Goal: Information Seeking & Learning: Learn about a topic

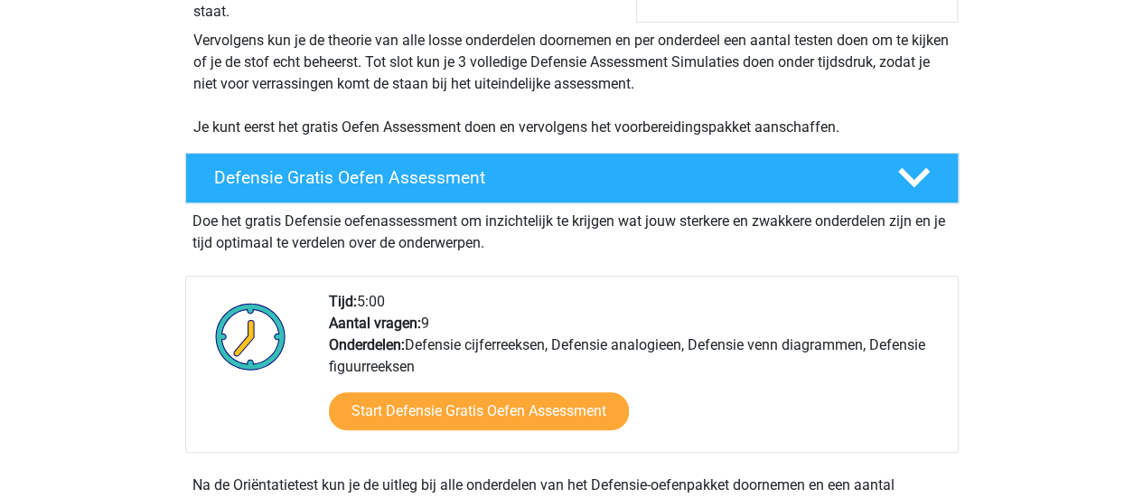
scroll to position [365, 0]
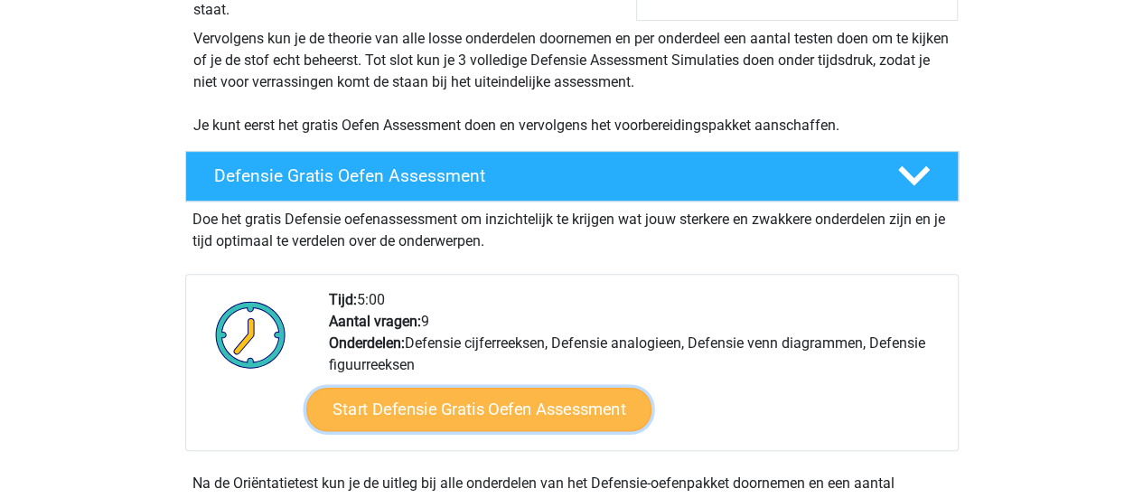
click at [427, 411] on link "Start Defensie Gratis Oefen Assessment" at bounding box center [478, 409] width 345 height 43
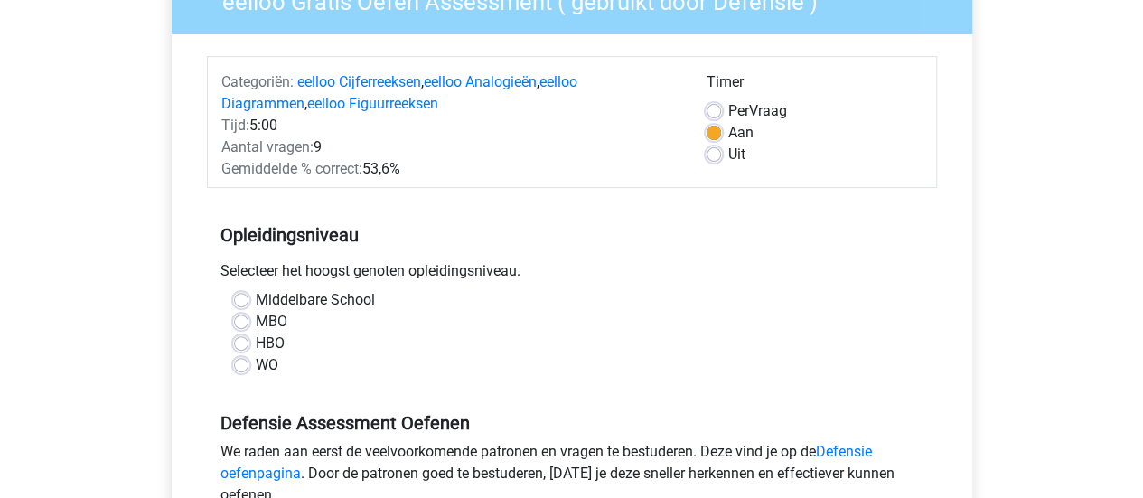
scroll to position [194, 0]
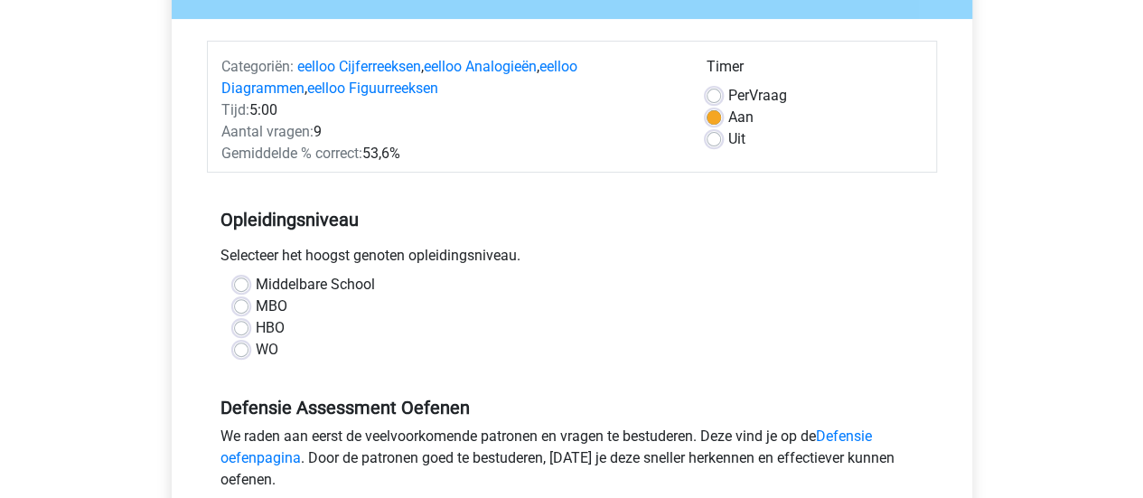
click at [248, 353] on div "WO" at bounding box center [572, 350] width 676 height 22
click at [256, 350] on label "WO" at bounding box center [267, 350] width 23 height 22
click at [240, 350] on input "WO" at bounding box center [241, 348] width 14 height 18
radio input "true"
click at [256, 350] on label "WO" at bounding box center [267, 350] width 23 height 22
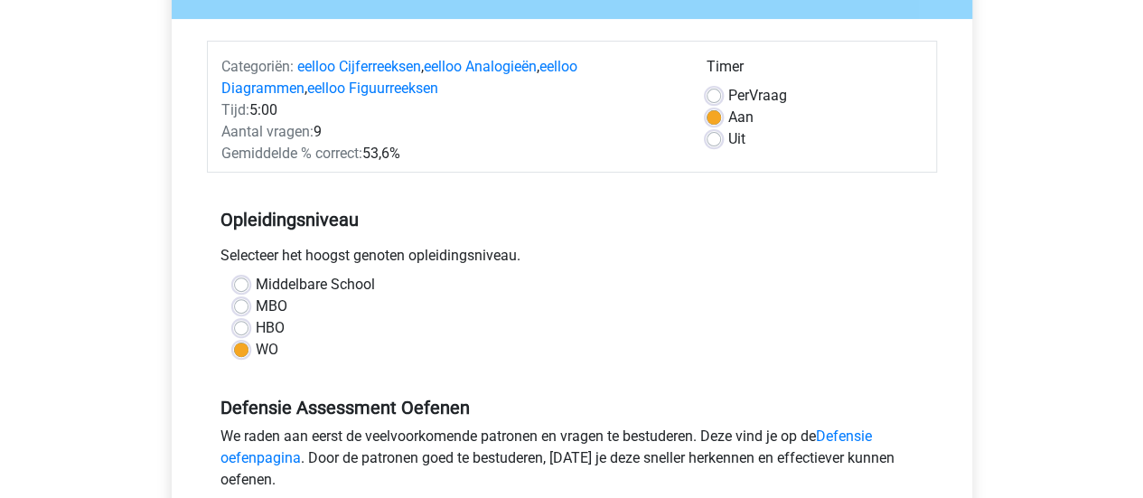
click at [240, 350] on input "WO" at bounding box center [241, 348] width 14 height 18
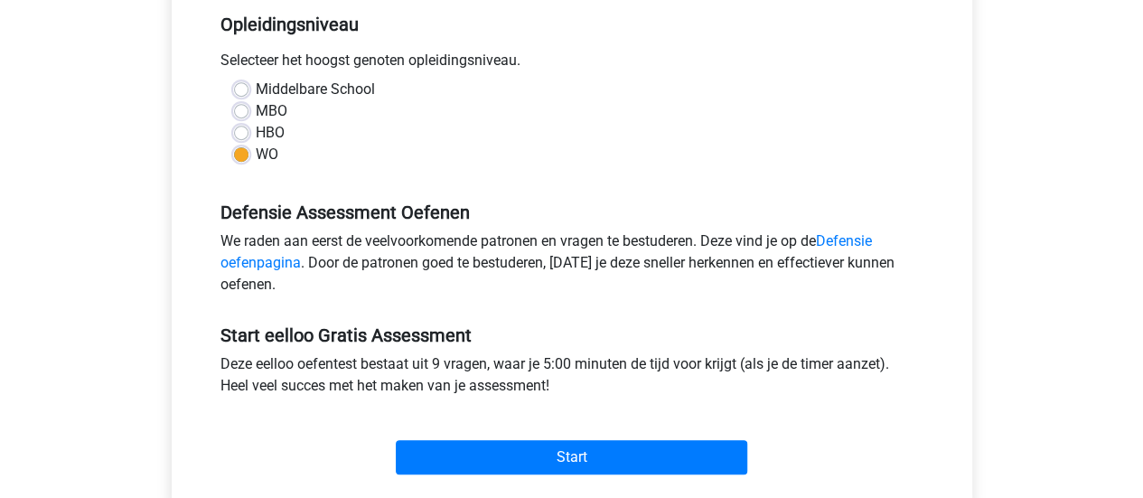
scroll to position [461, 0]
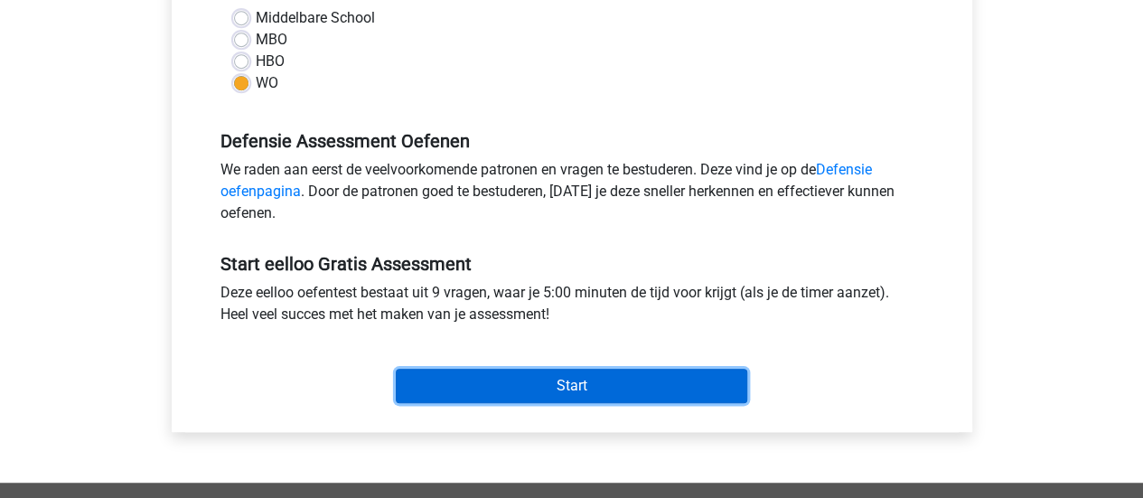
click at [519, 388] on input "Start" at bounding box center [571, 386] width 351 height 34
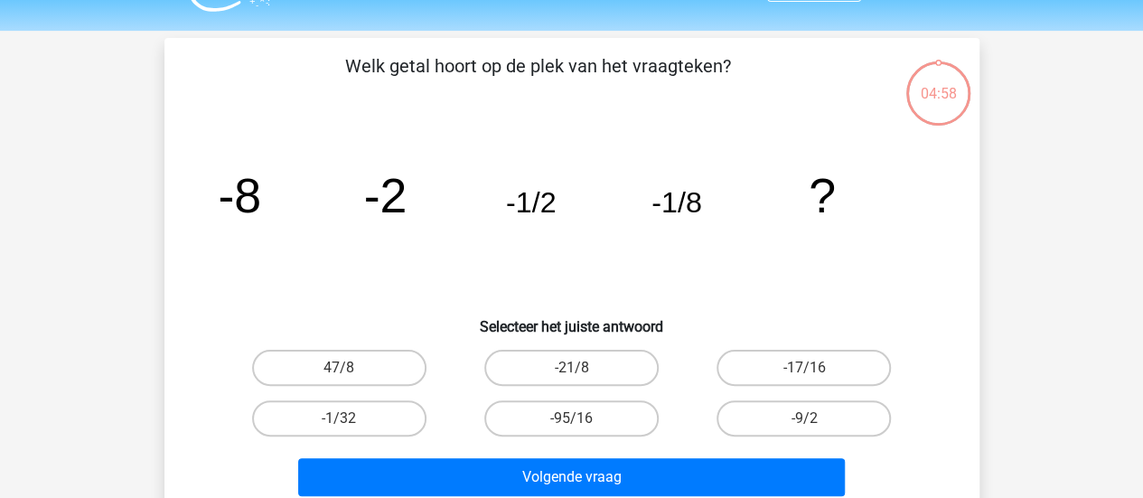
scroll to position [49, 0]
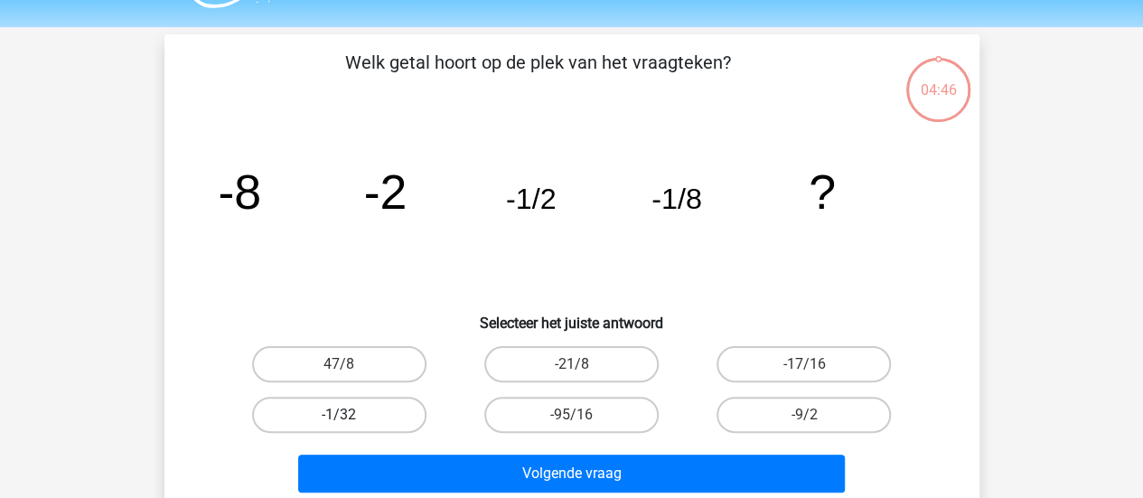
click at [394, 404] on label "-1/32" at bounding box center [339, 415] width 174 height 36
click at [351, 415] on input "-1/32" at bounding box center [345, 421] width 12 height 12
radio input "true"
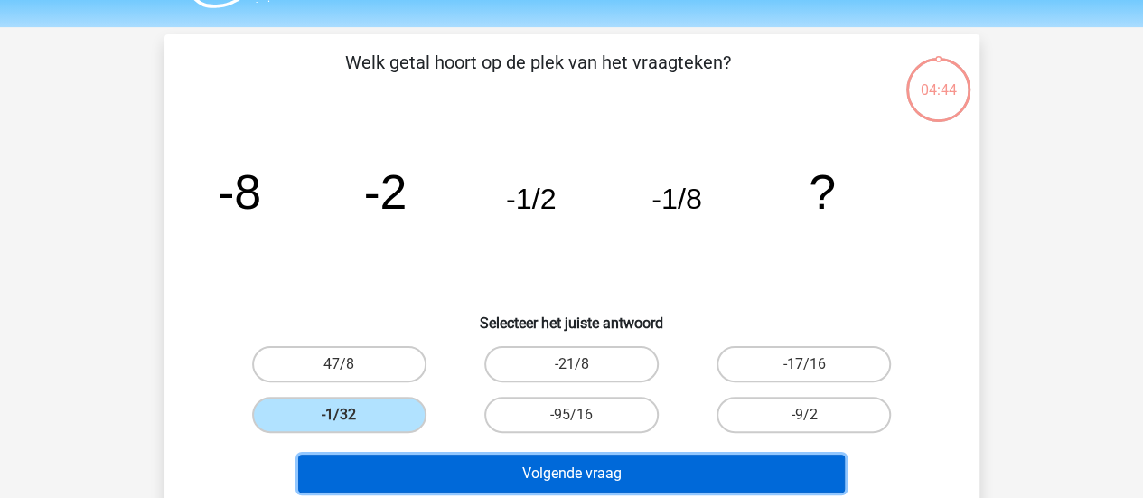
click at [629, 461] on button "Volgende vraag" at bounding box center [571, 473] width 547 height 38
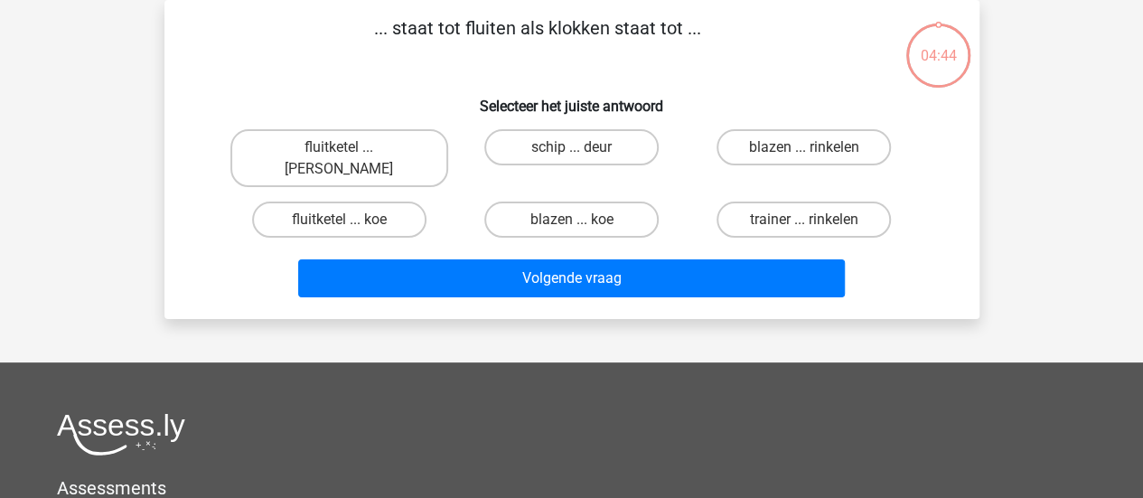
scroll to position [0, 0]
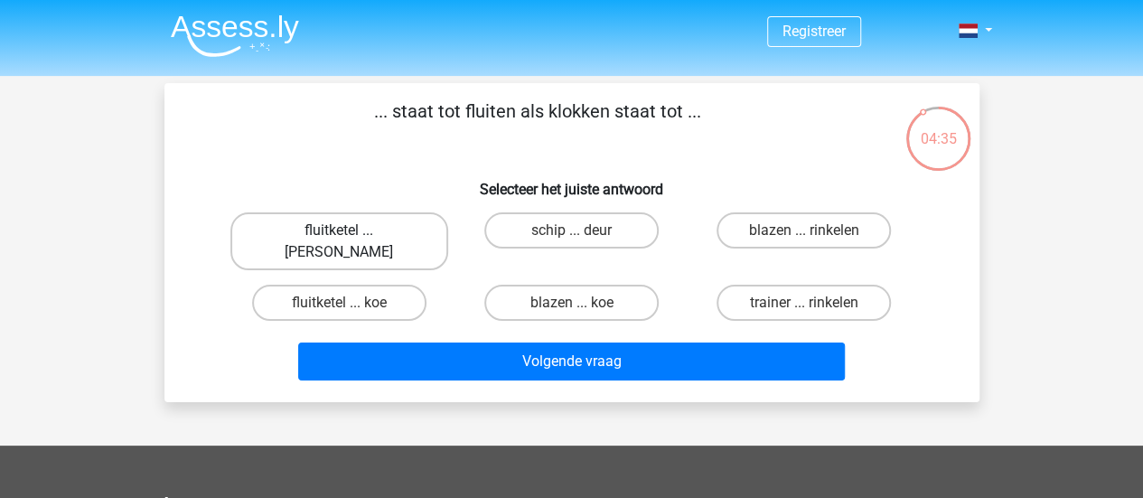
click at [408, 232] on label "fluitketel ... [PERSON_NAME]" at bounding box center [339, 241] width 218 height 58
click at [351, 232] on input "fluitketel ... [PERSON_NAME]" at bounding box center [345, 236] width 12 height 12
radio input "true"
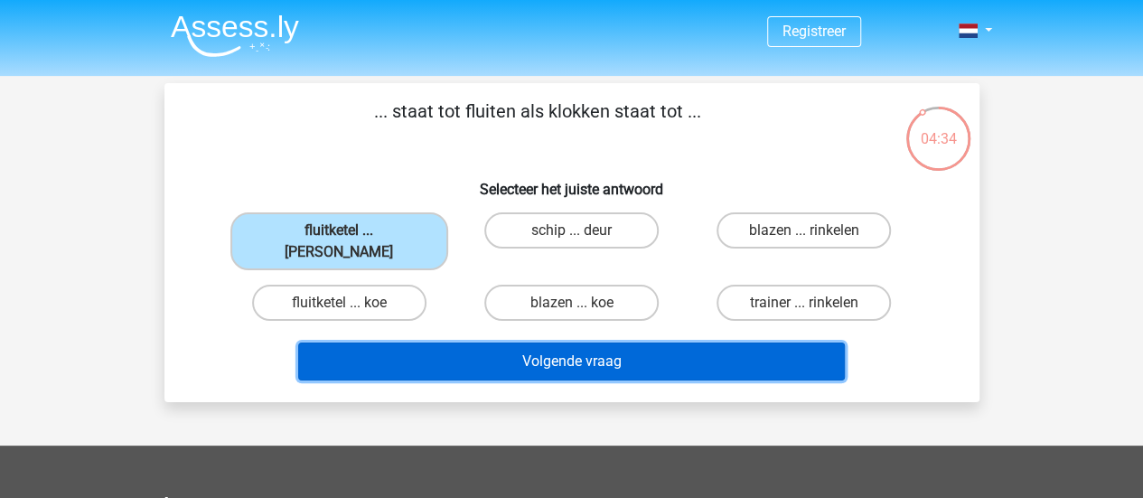
click at [514, 351] on button "Volgende vraag" at bounding box center [571, 361] width 547 height 38
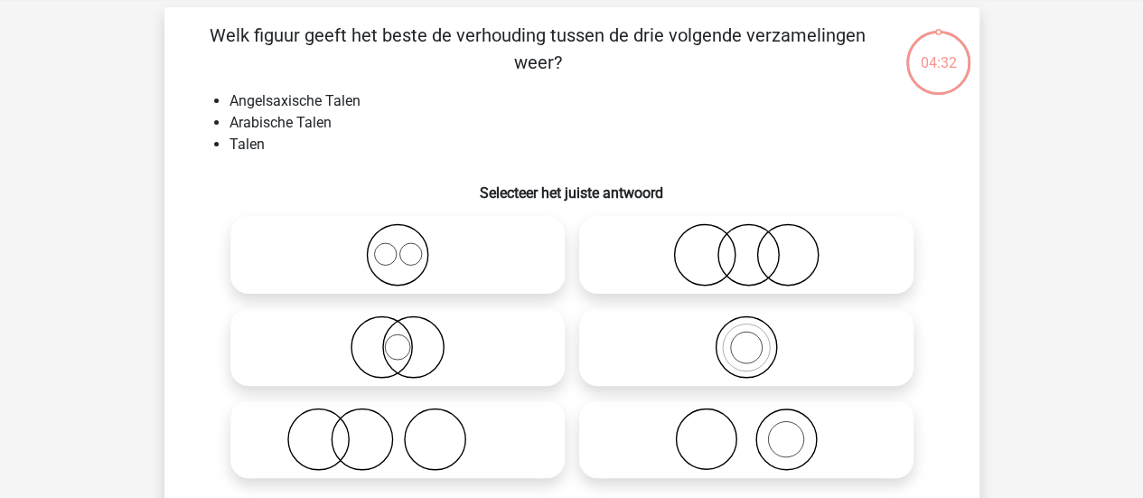
scroll to position [83, 0]
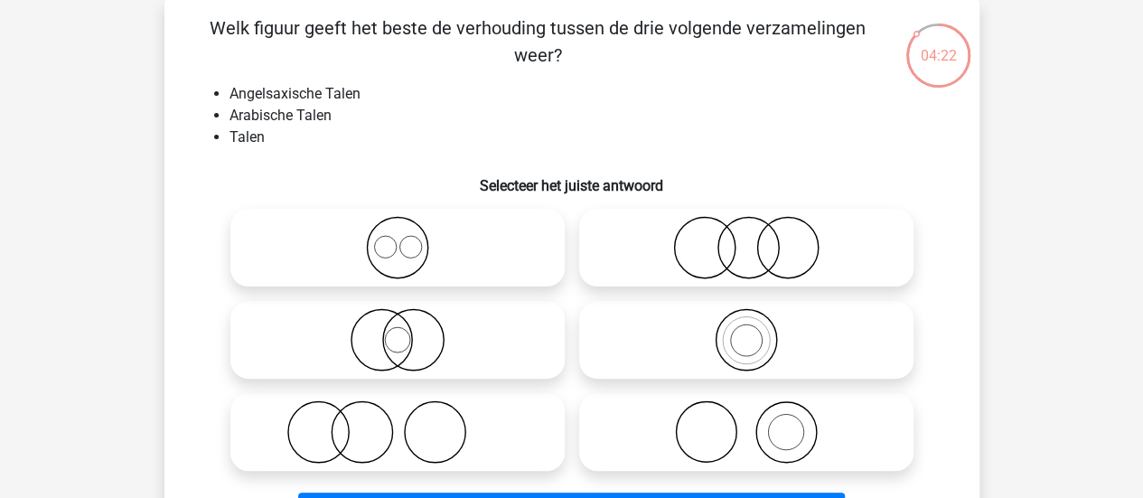
click at [408, 236] on input "radio" at bounding box center [404, 233] width 12 height 12
radio input "true"
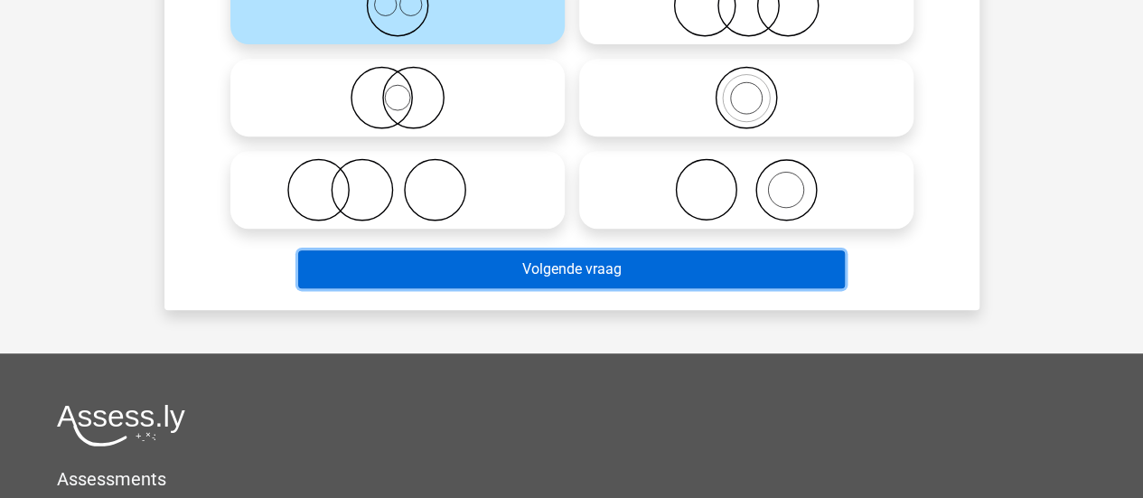
click at [679, 262] on button "Volgende vraag" at bounding box center [571, 269] width 547 height 38
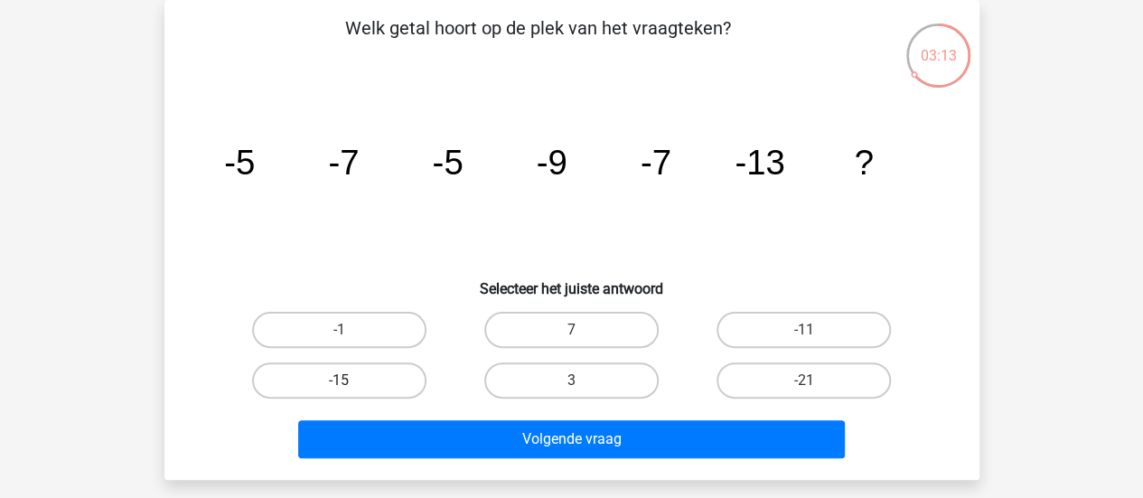
click at [365, 370] on label "-15" at bounding box center [339, 380] width 174 height 36
click at [351, 380] on input "-15" at bounding box center [345, 386] width 12 height 12
radio input "true"
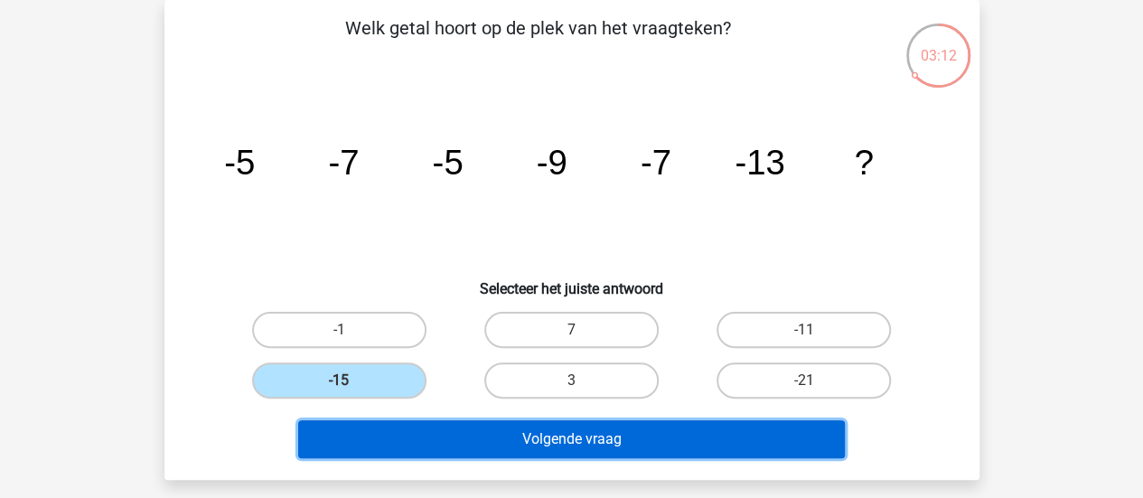
click at [391, 447] on button "Volgende vraag" at bounding box center [571, 439] width 547 height 38
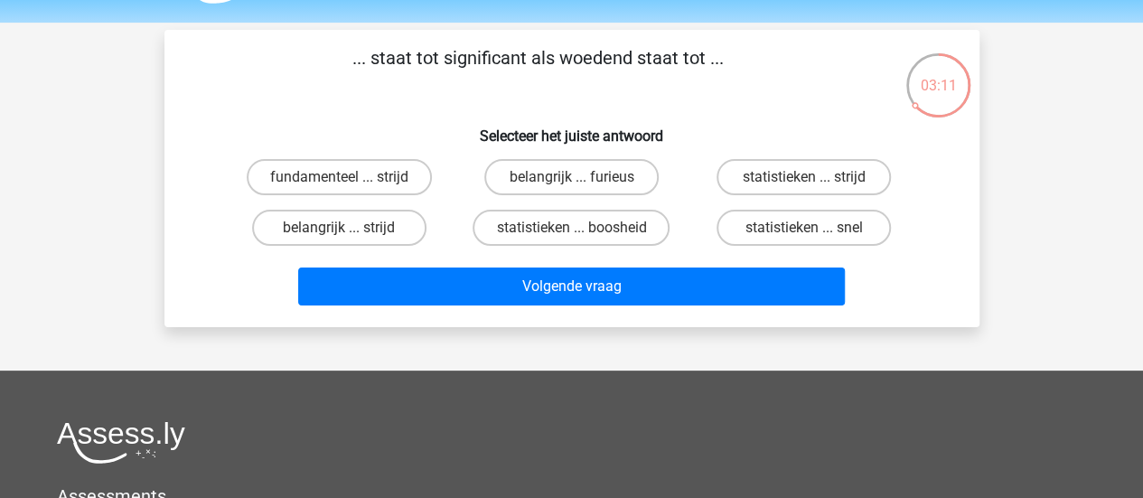
scroll to position [52, 0]
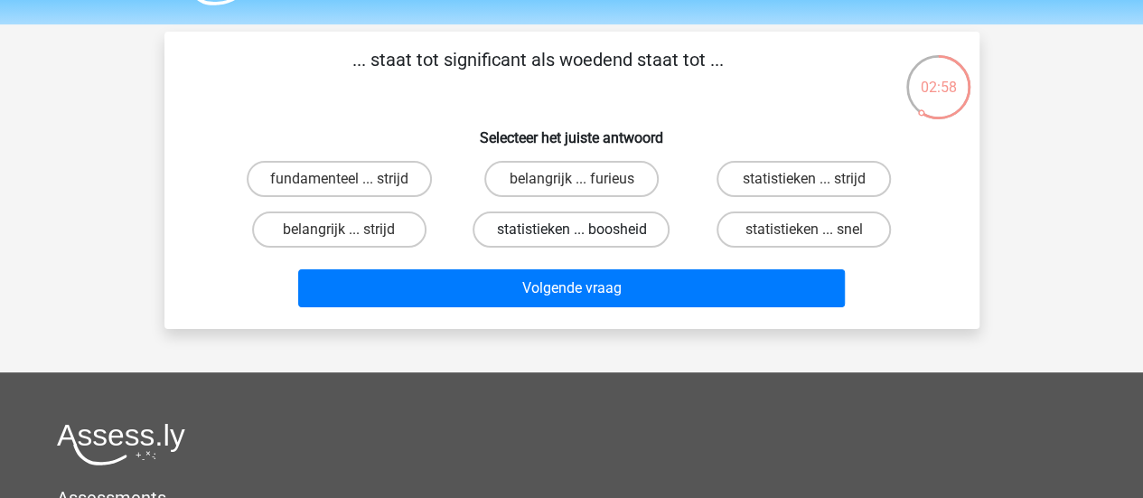
click at [552, 218] on label "statistieken ... boosheid" at bounding box center [571, 229] width 197 height 36
click at [571, 230] on input "statistieken ... boosheid" at bounding box center [577, 236] width 12 height 12
radio input "true"
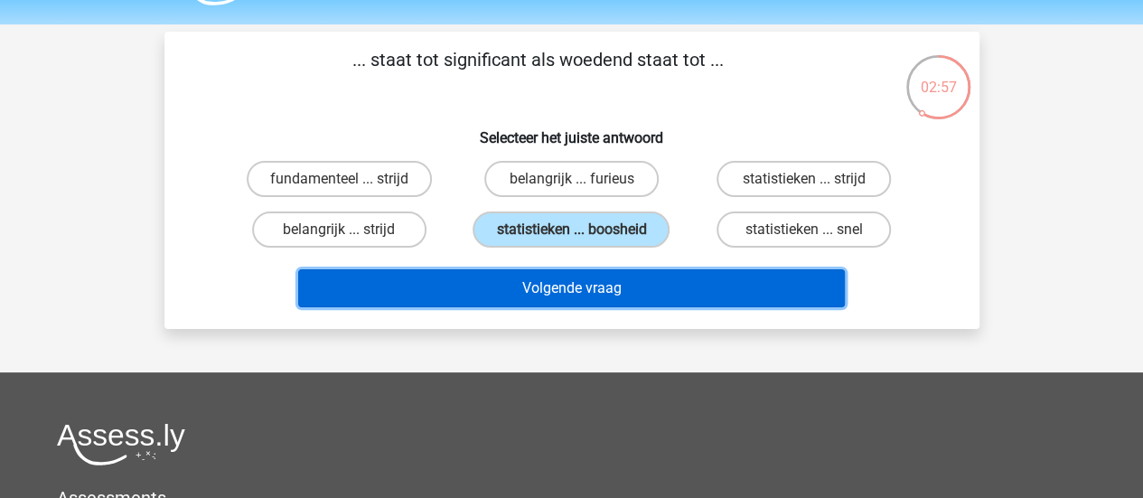
click at [567, 276] on button "Volgende vraag" at bounding box center [571, 288] width 547 height 38
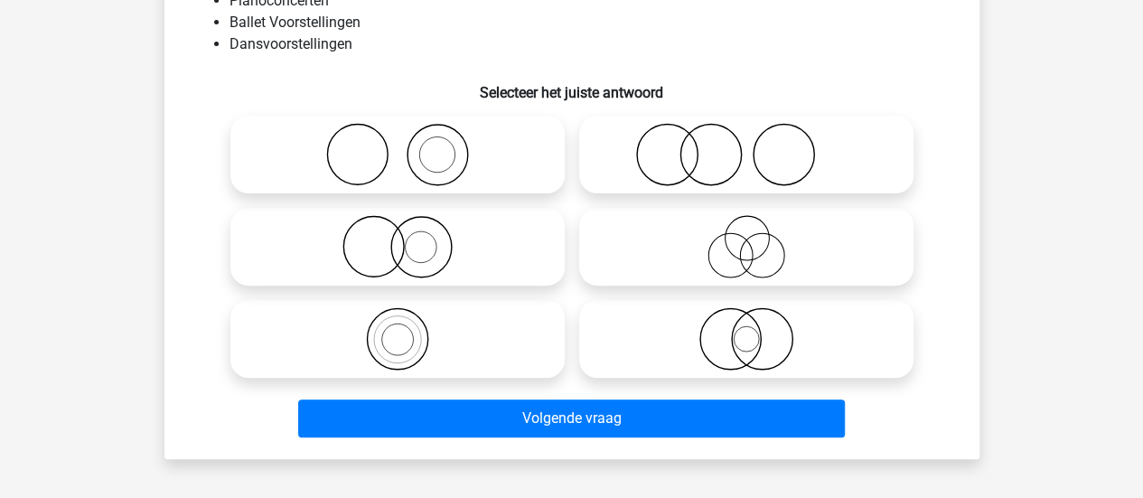
scroll to position [179, 0]
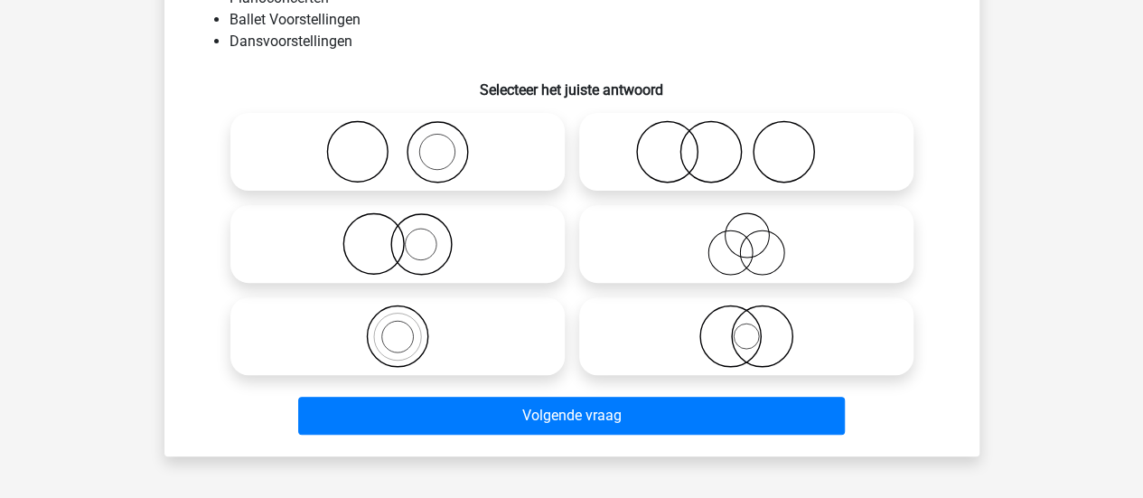
click at [490, 361] on icon at bounding box center [398, 336] width 320 height 63
click at [409, 327] on input "radio" at bounding box center [404, 321] width 12 height 12
radio input "true"
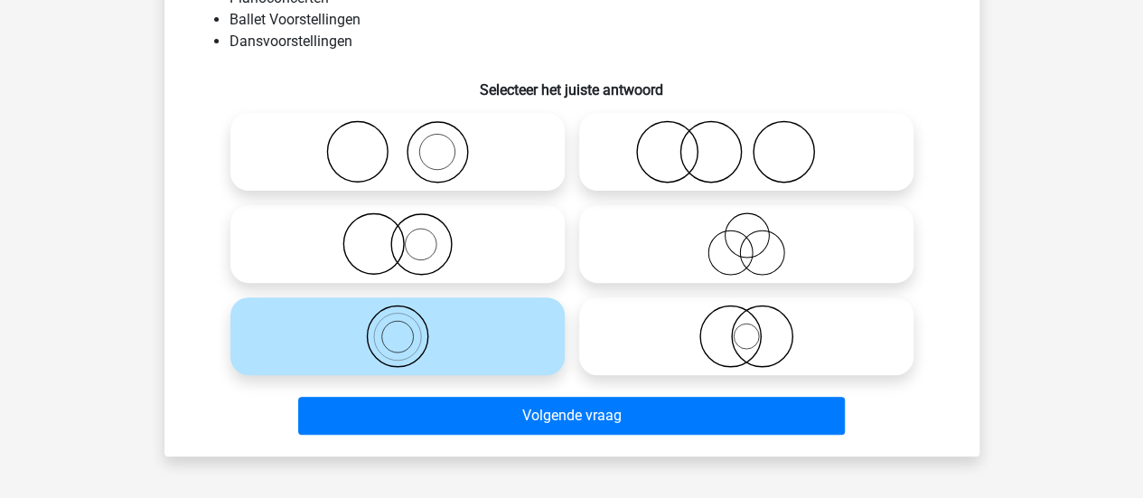
click at [494, 223] on icon at bounding box center [398, 243] width 320 height 63
click at [409, 223] on input "radio" at bounding box center [404, 229] width 12 height 12
radio input "true"
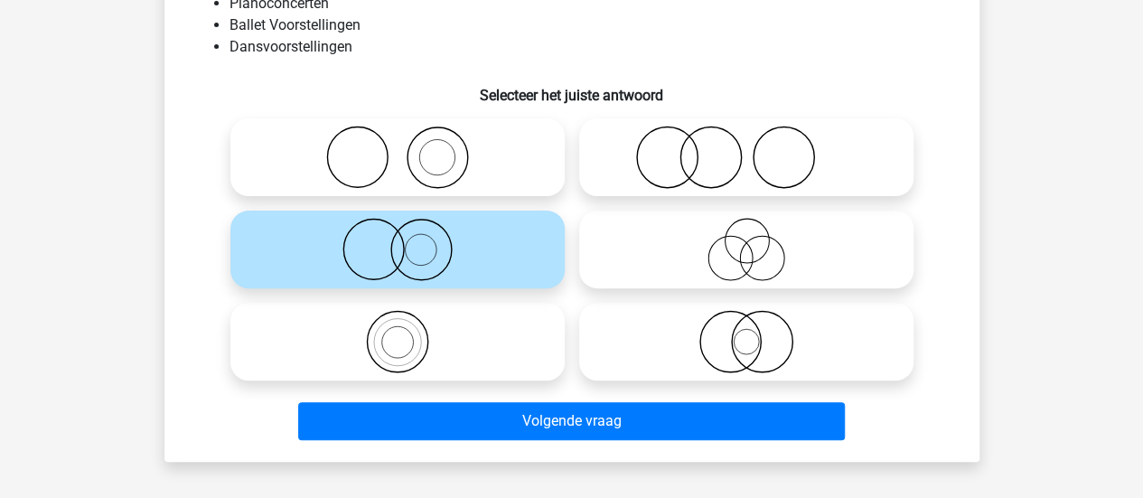
scroll to position [153, 0]
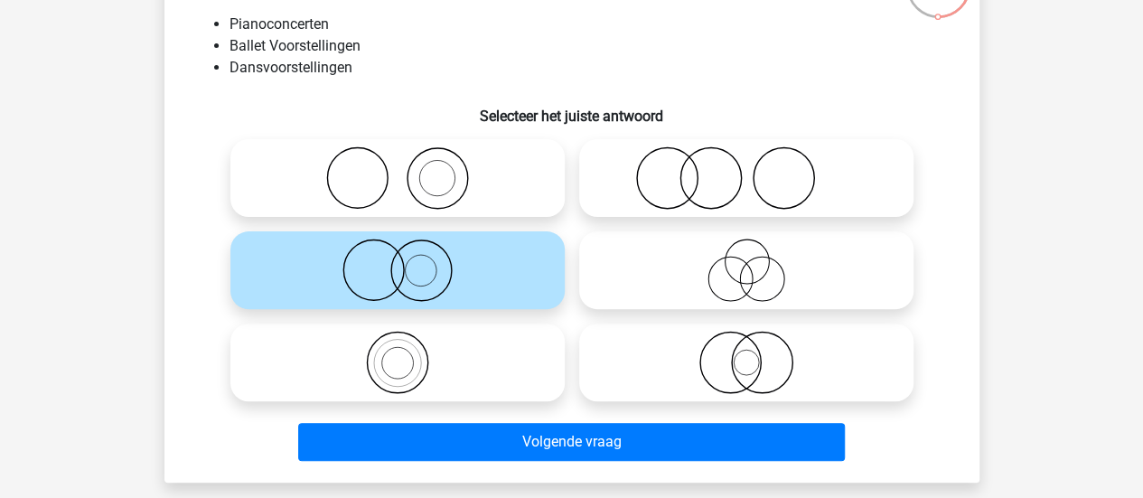
click at [726, 199] on icon at bounding box center [746, 177] width 320 height 63
click at [746, 169] on input "radio" at bounding box center [752, 163] width 12 height 12
radio input "true"
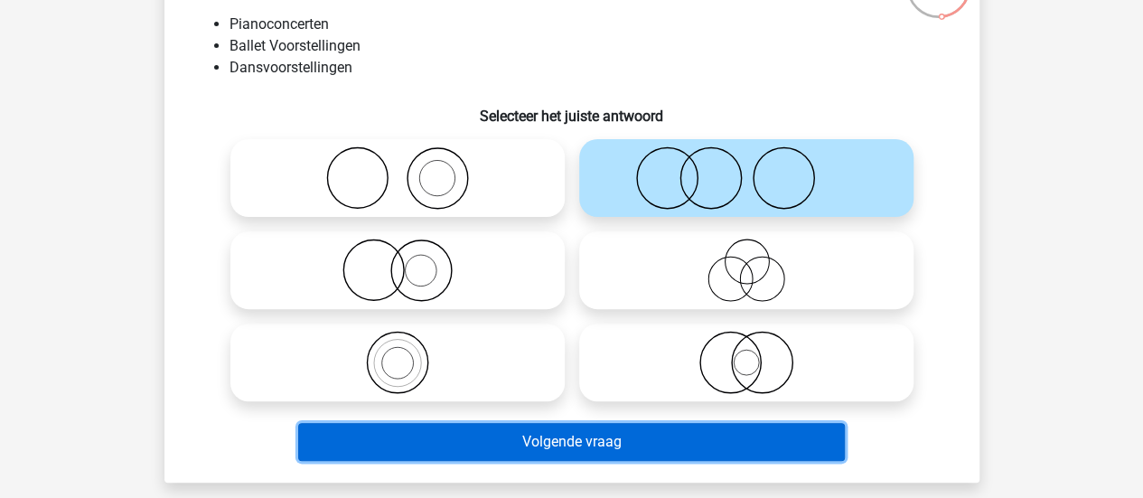
click at [599, 454] on button "Volgende vraag" at bounding box center [571, 442] width 547 height 38
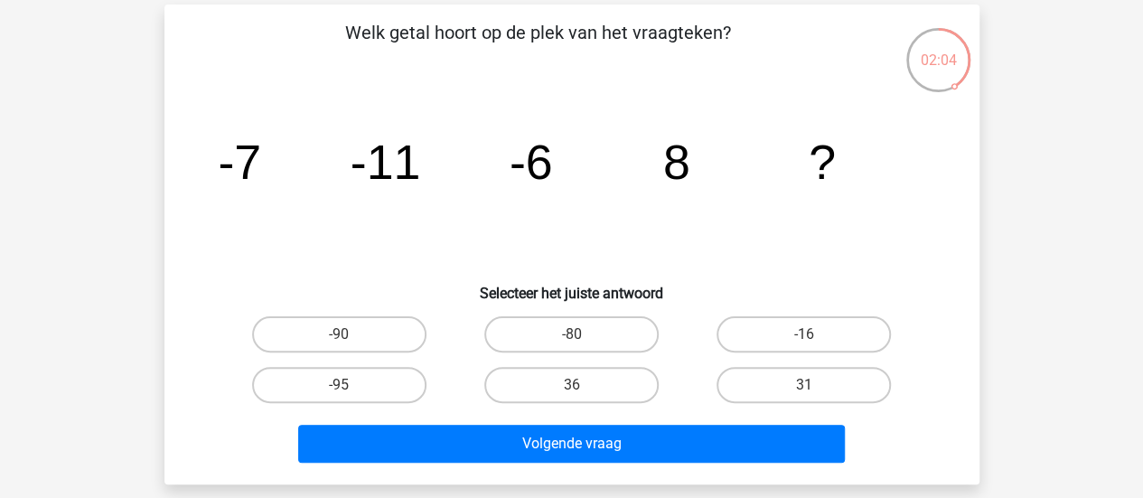
scroll to position [78, 0]
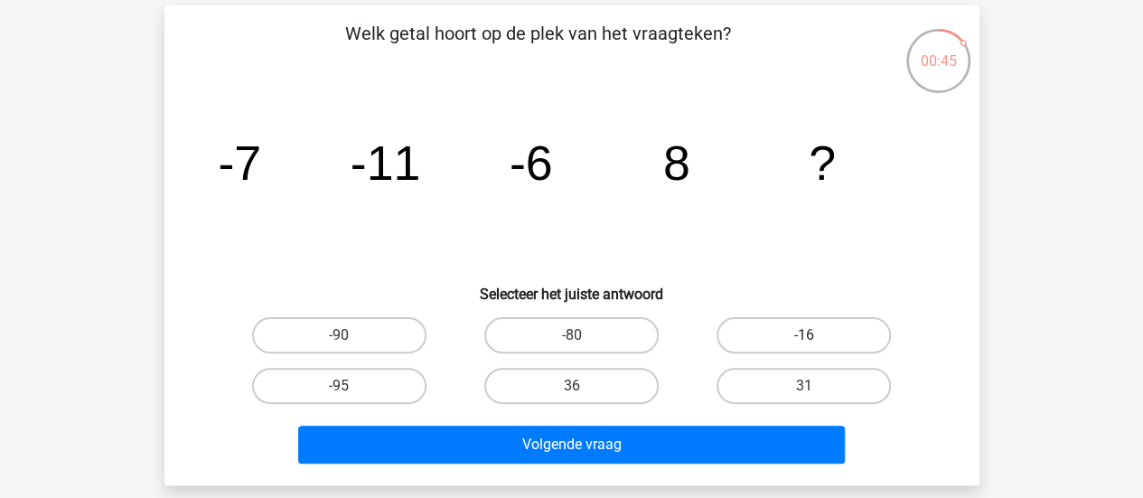
click at [777, 323] on label "-16" at bounding box center [804, 335] width 174 height 36
click at [804, 335] on input "-16" at bounding box center [810, 341] width 12 height 12
radio input "true"
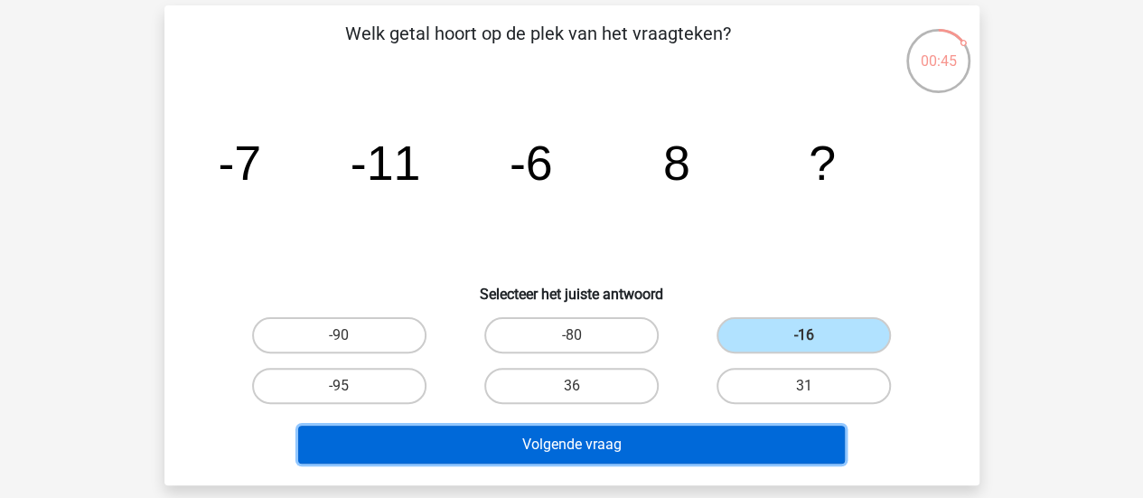
click at [678, 442] on button "Volgende vraag" at bounding box center [571, 445] width 547 height 38
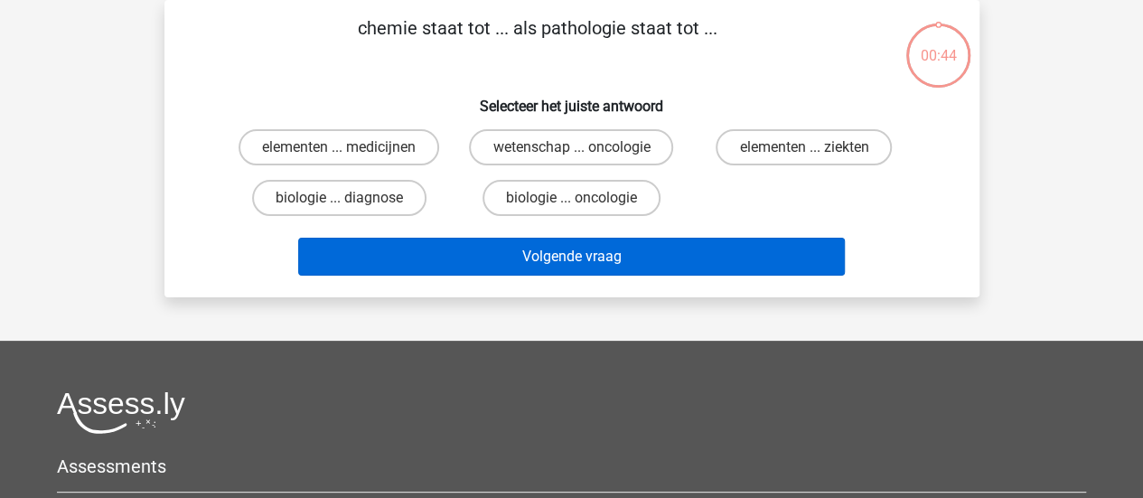
scroll to position [0, 0]
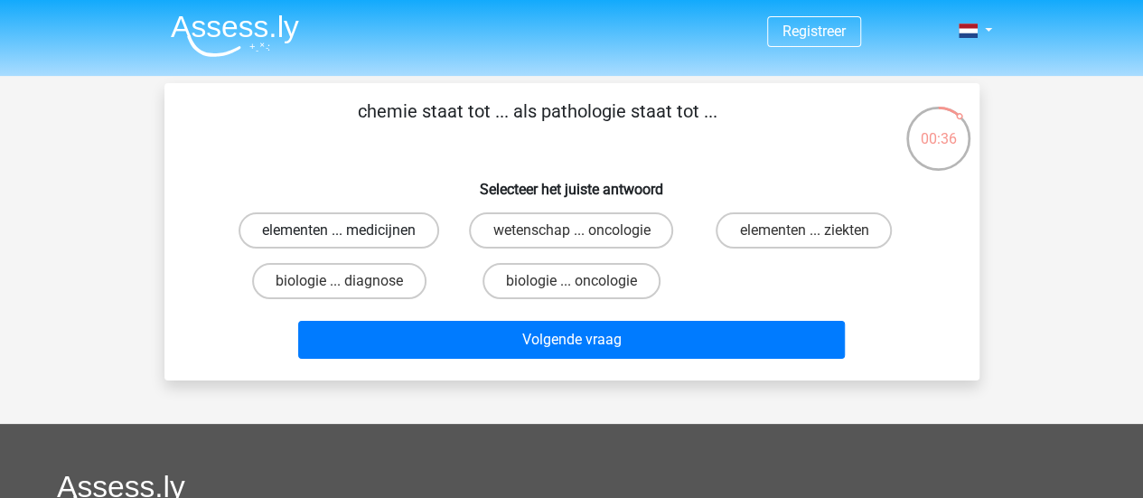
click at [396, 228] on label "elementen ... medicijnen" at bounding box center [339, 230] width 201 height 36
click at [351, 230] on input "elementen ... medicijnen" at bounding box center [345, 236] width 12 height 12
radio input "true"
click at [742, 227] on label "elementen ... ziekten" at bounding box center [804, 230] width 176 height 36
click at [804, 230] on input "elementen ... ziekten" at bounding box center [810, 236] width 12 height 12
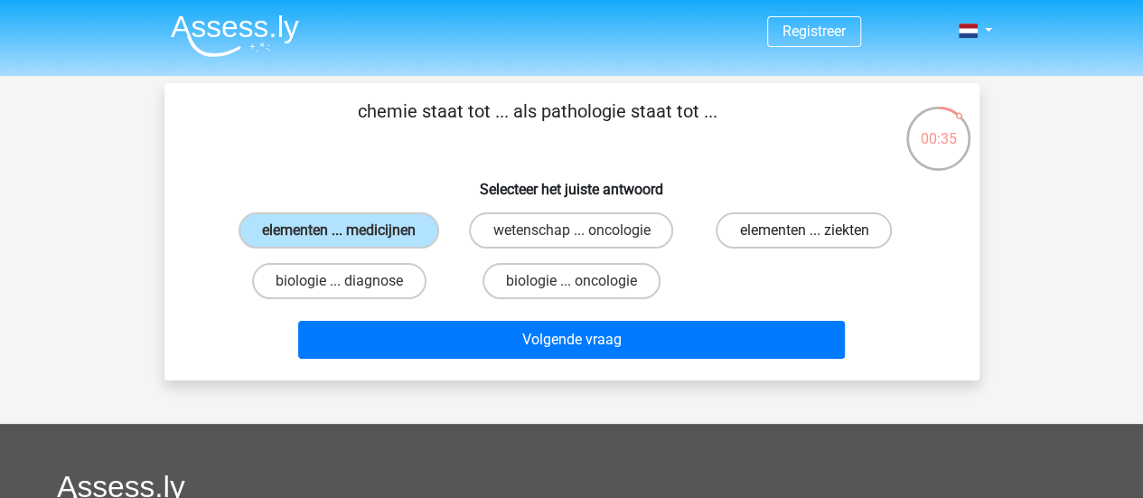
radio input "true"
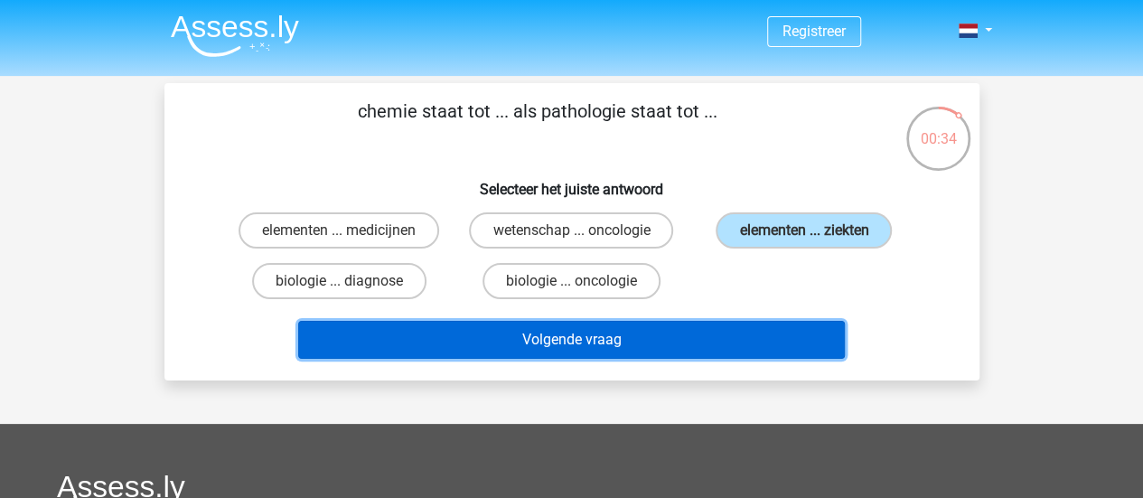
click at [692, 338] on button "Volgende vraag" at bounding box center [571, 340] width 547 height 38
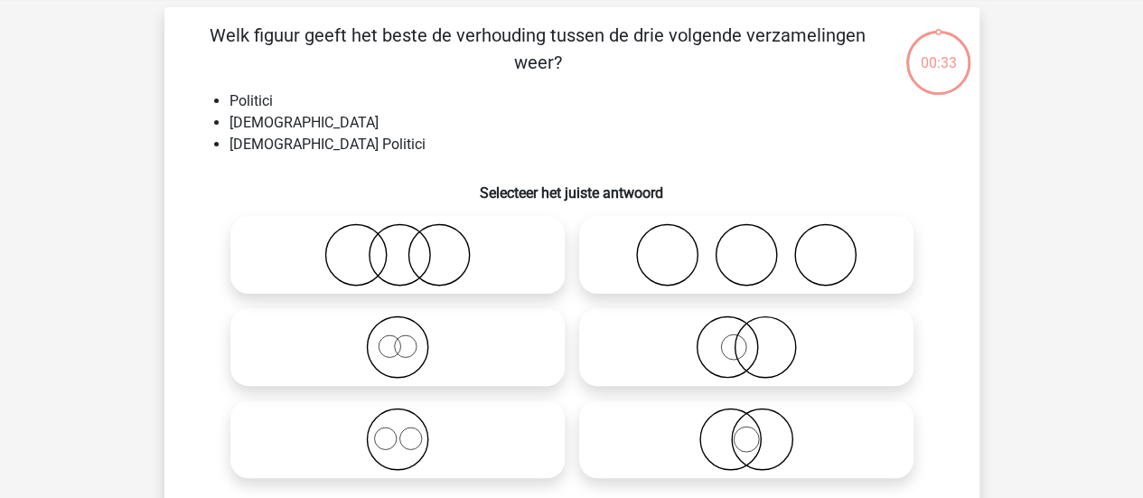
scroll to position [83, 0]
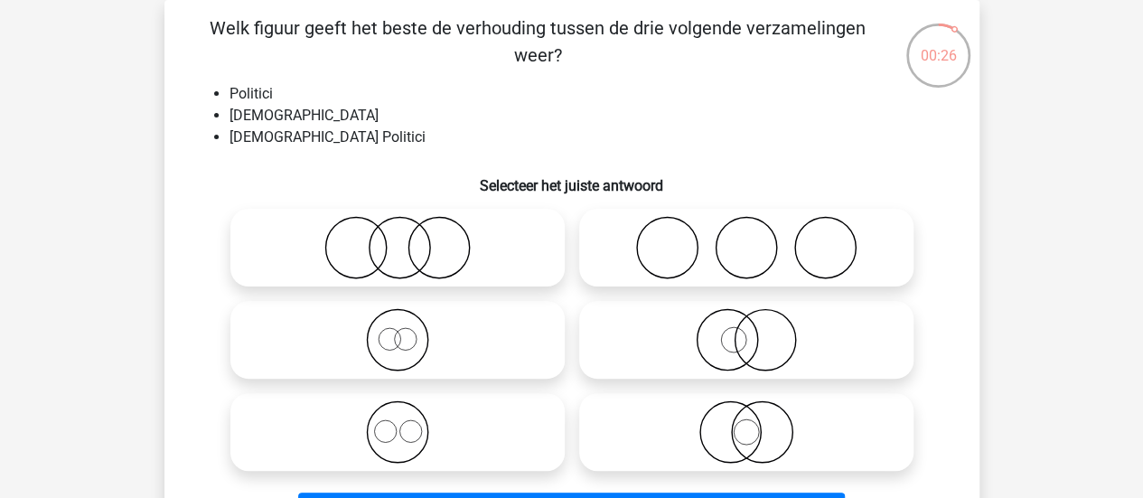
click at [404, 242] on icon at bounding box center [398, 247] width 320 height 63
click at [404, 239] on input "radio" at bounding box center [404, 233] width 12 height 12
radio input "true"
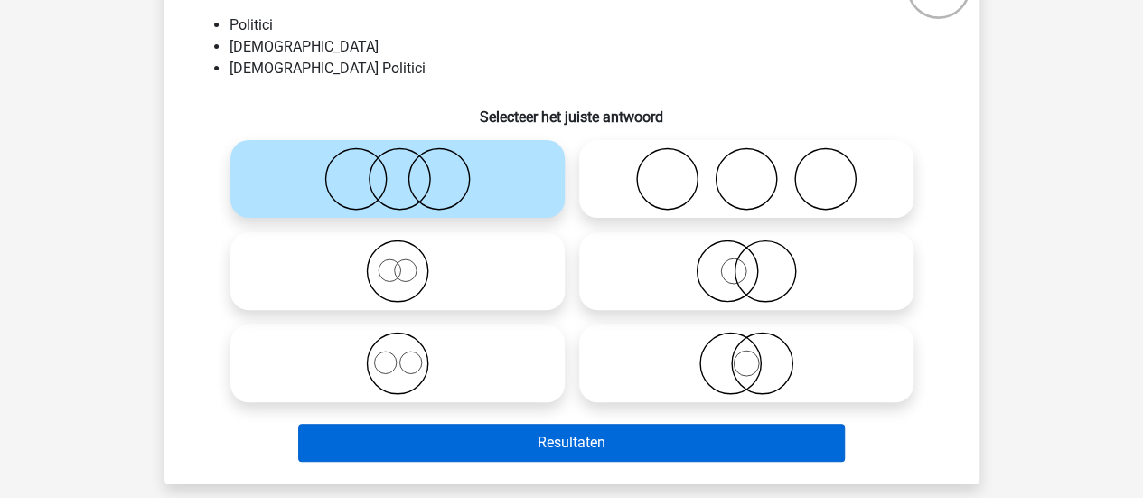
scroll to position [154, 0]
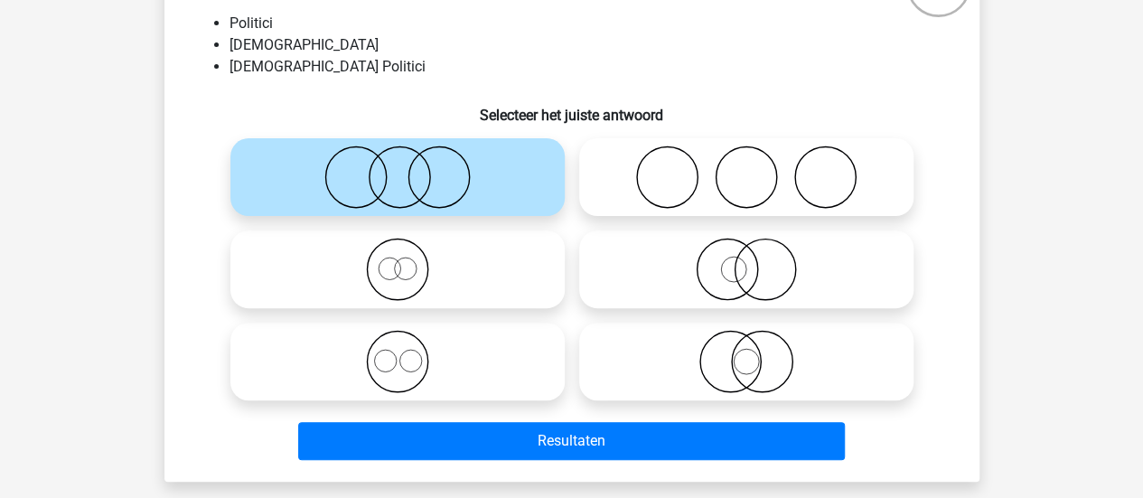
click at [750, 366] on icon at bounding box center [746, 361] width 320 height 63
click at [750, 352] on input "radio" at bounding box center [752, 347] width 12 height 12
radio input "true"
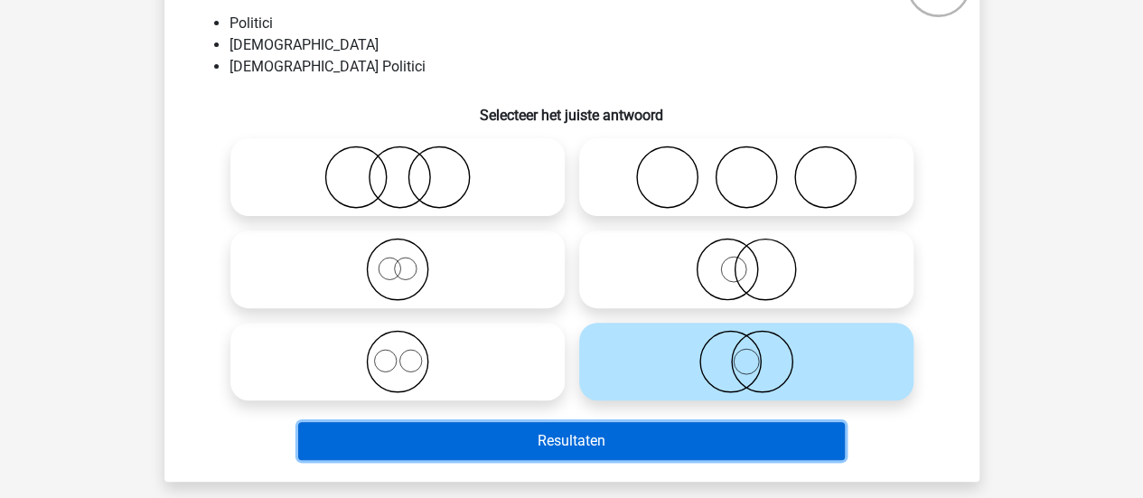
click at [709, 436] on button "Resultaten" at bounding box center [571, 441] width 547 height 38
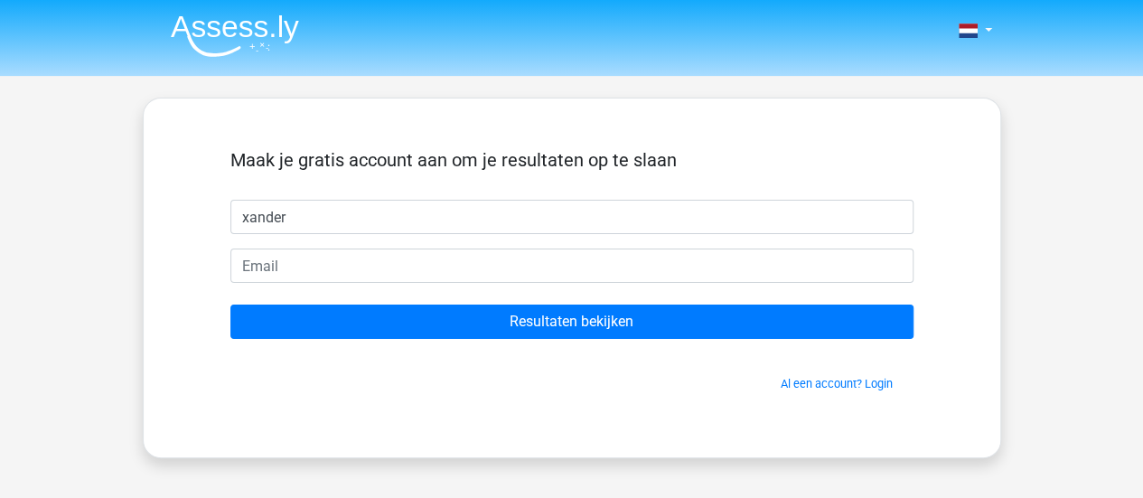
type input "xander"
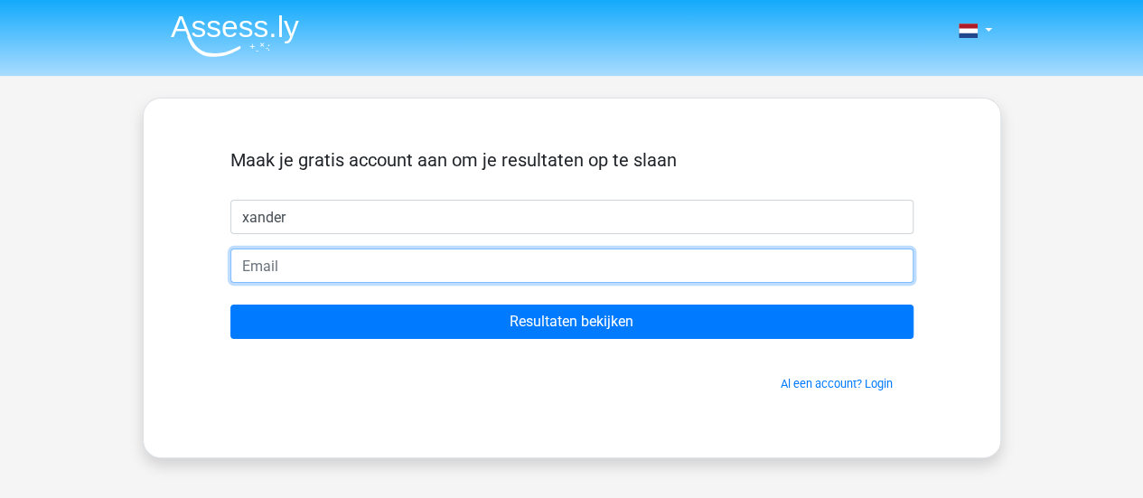
click at [596, 277] on input "email" at bounding box center [571, 265] width 683 height 34
type input "xanderakkerman@gmail.com"
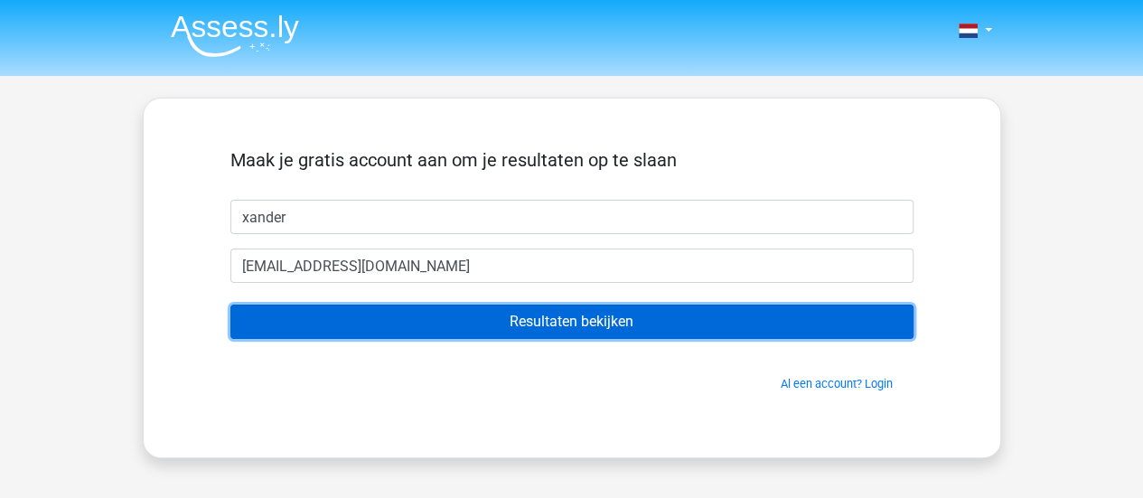
click at [513, 326] on input "Resultaten bekijken" at bounding box center [571, 322] width 683 height 34
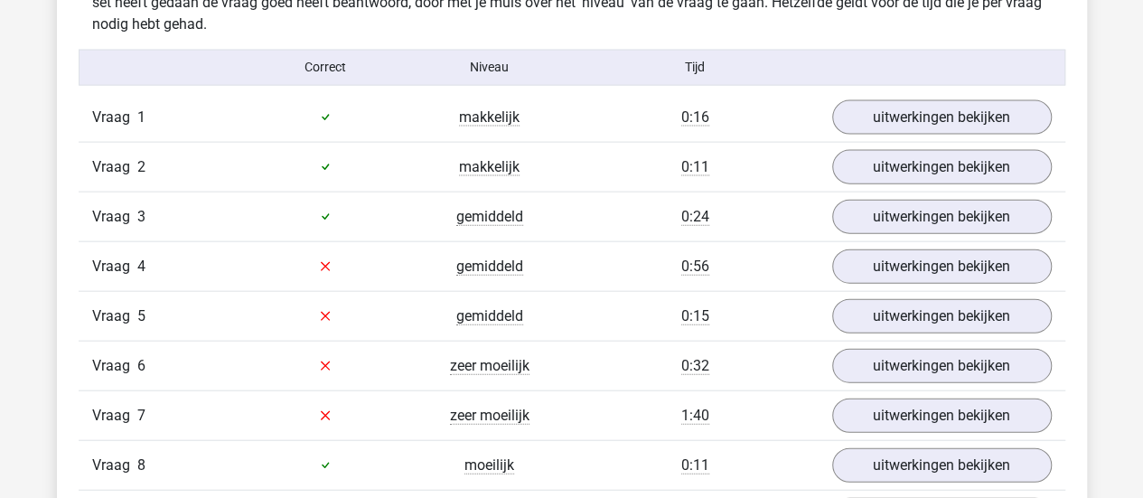
scroll to position [2059, 0]
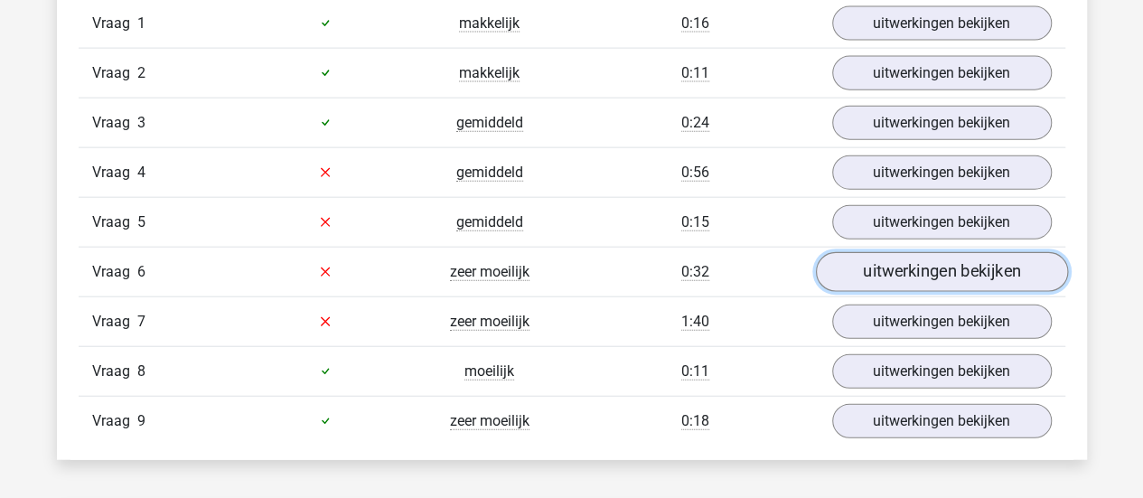
click at [892, 267] on link "uitwerkingen bekijken" at bounding box center [941, 272] width 252 height 40
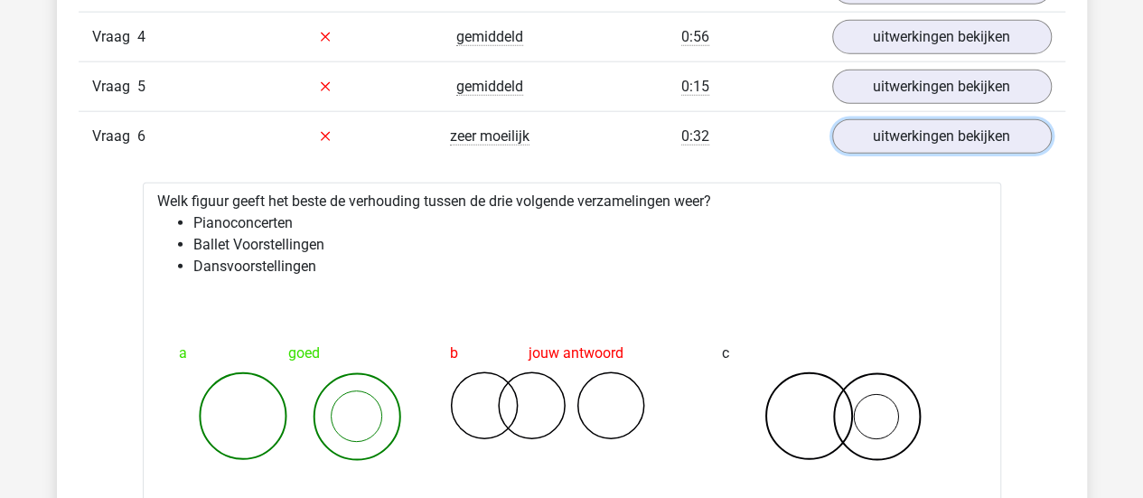
scroll to position [2191, 0]
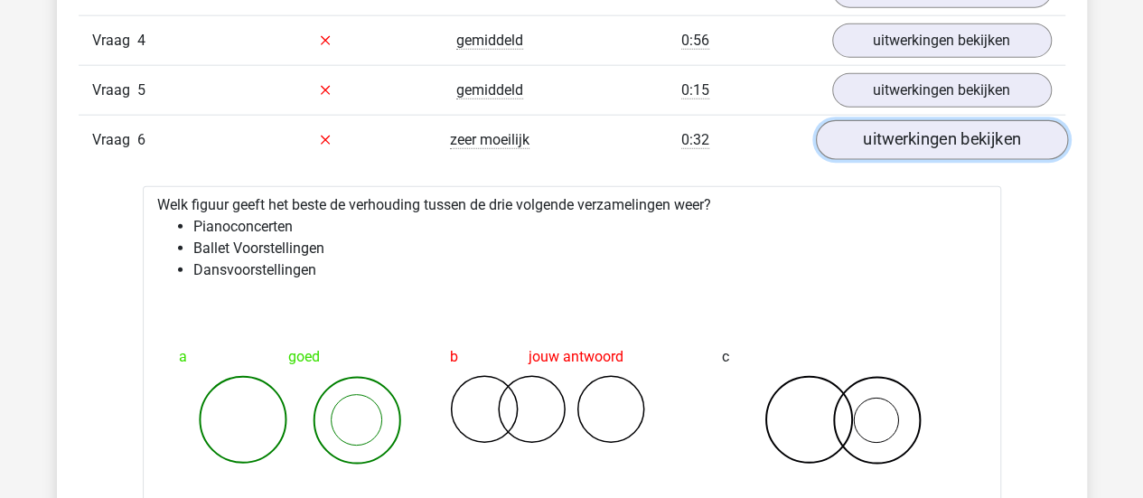
click at [932, 131] on link "uitwerkingen bekijken" at bounding box center [941, 140] width 252 height 40
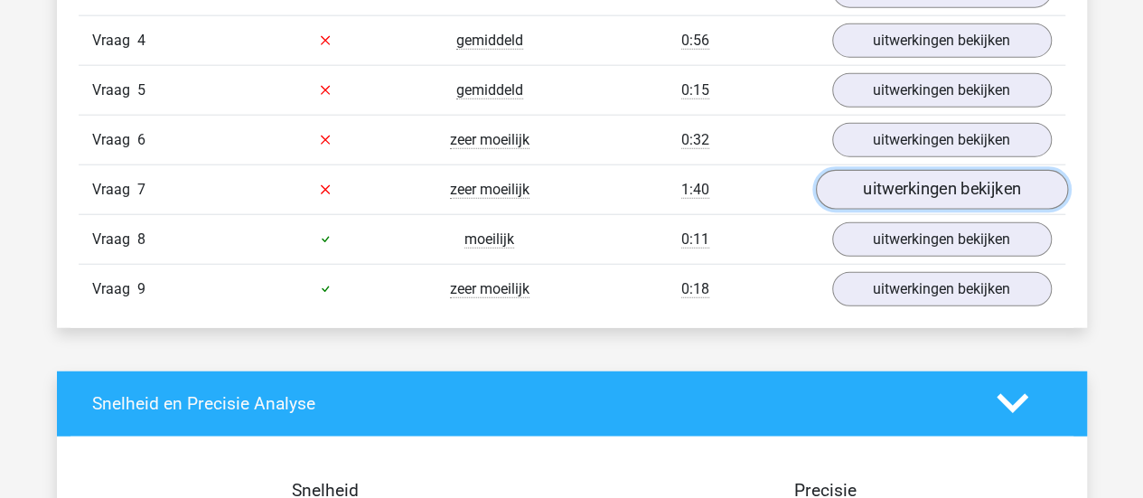
click at [925, 174] on link "uitwerkingen bekijken" at bounding box center [941, 190] width 252 height 40
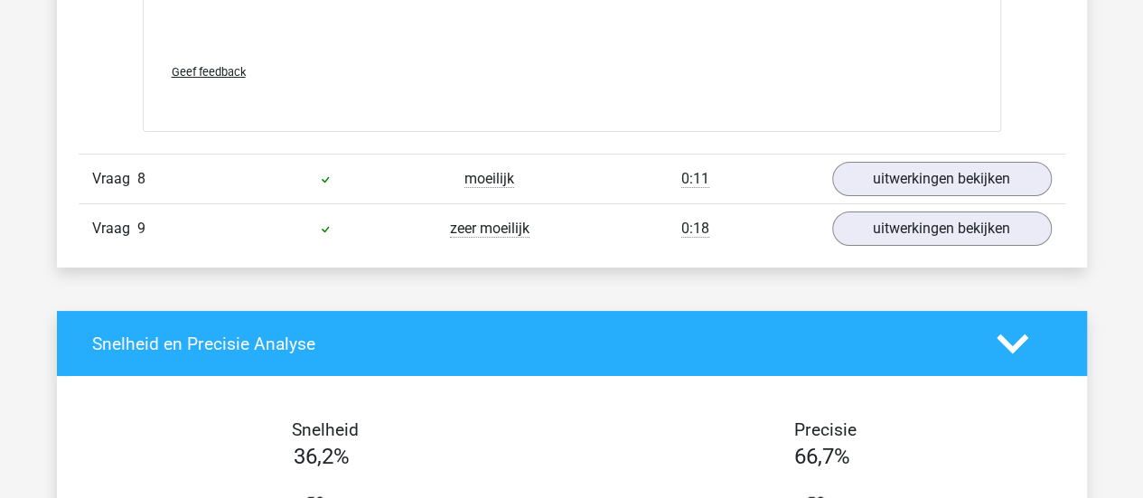
scroll to position [3352, 0]
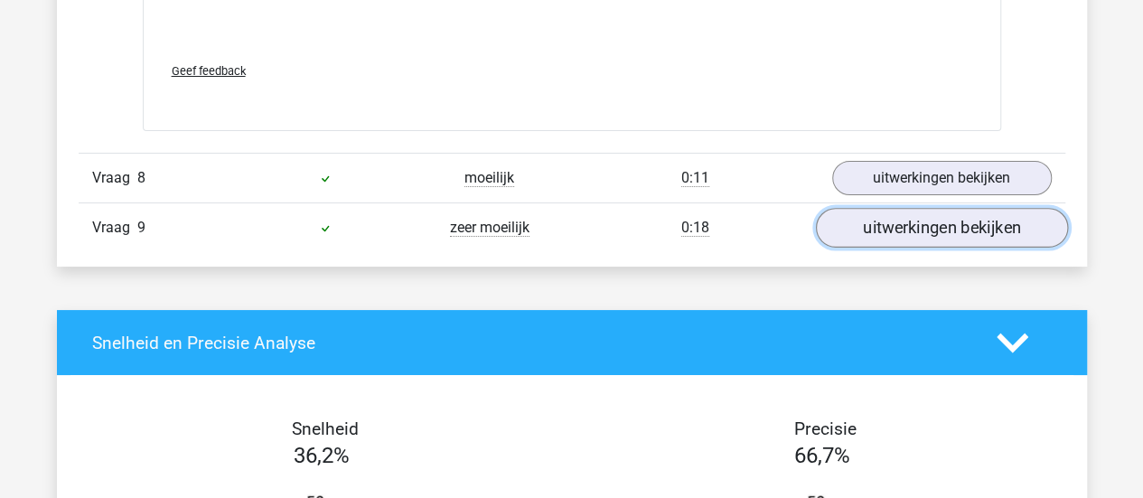
click at [931, 212] on link "uitwerkingen bekijken" at bounding box center [941, 229] width 252 height 40
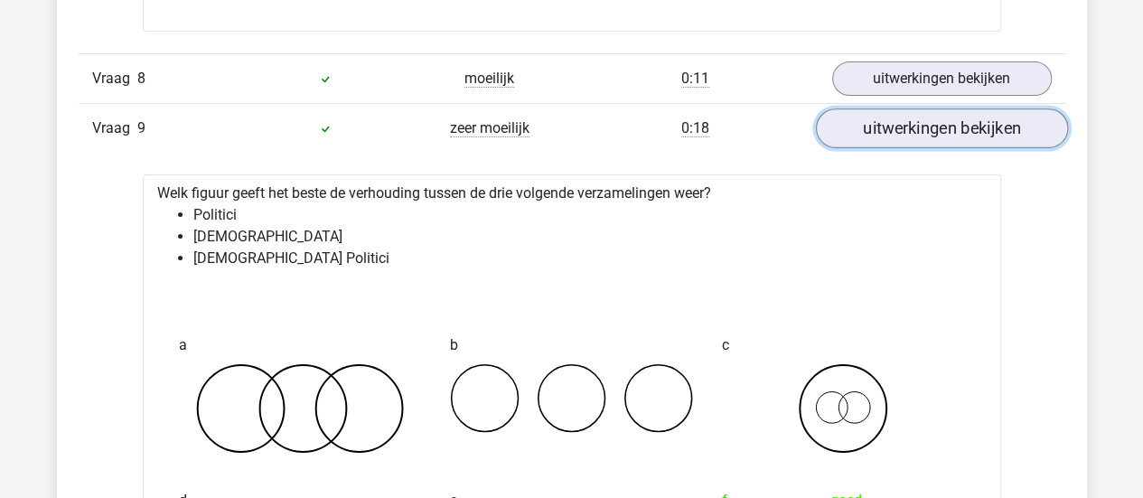
scroll to position [3378, 0]
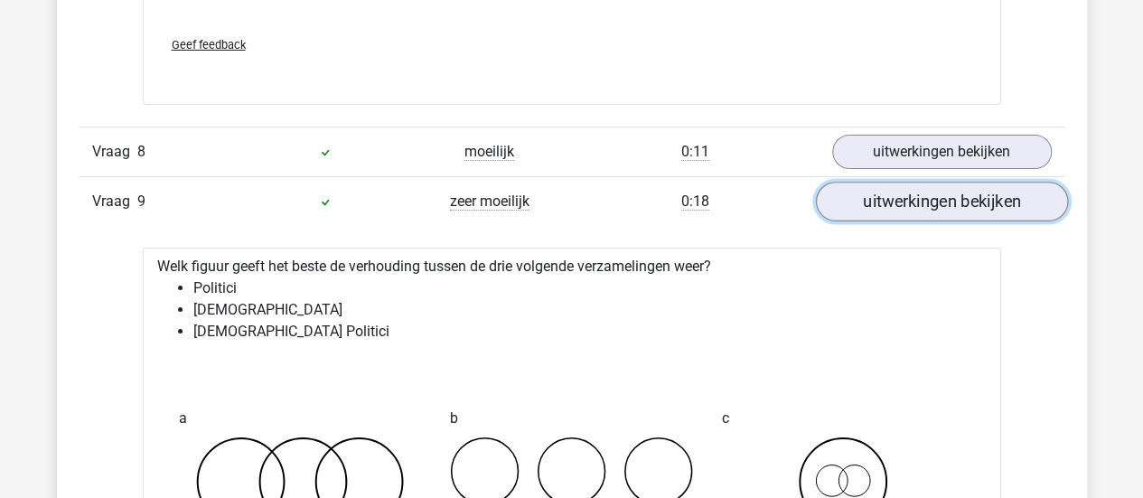
click at [932, 198] on link "uitwerkingen bekijken" at bounding box center [941, 203] width 252 height 40
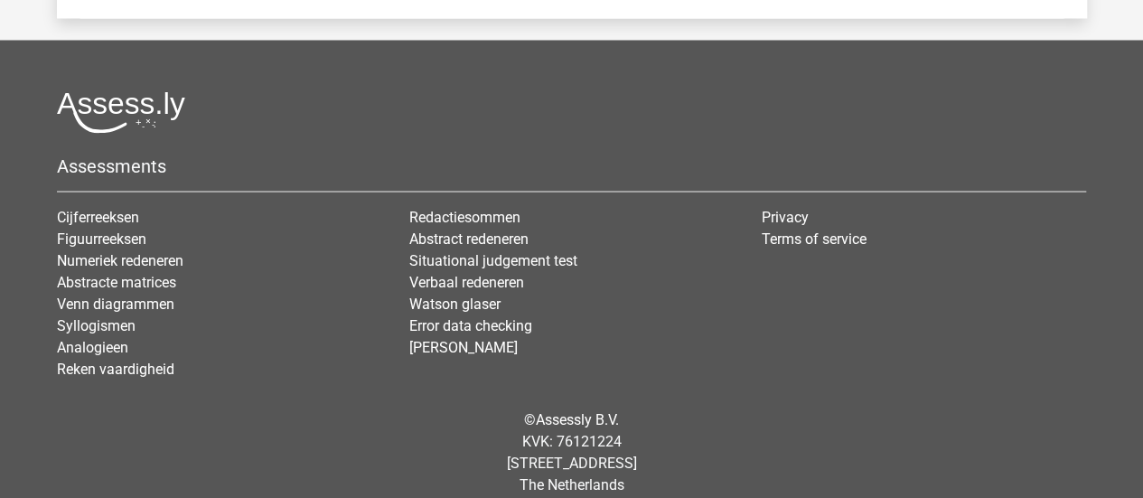
scroll to position [5040, 0]
